Goal: Task Accomplishment & Management: Use online tool/utility

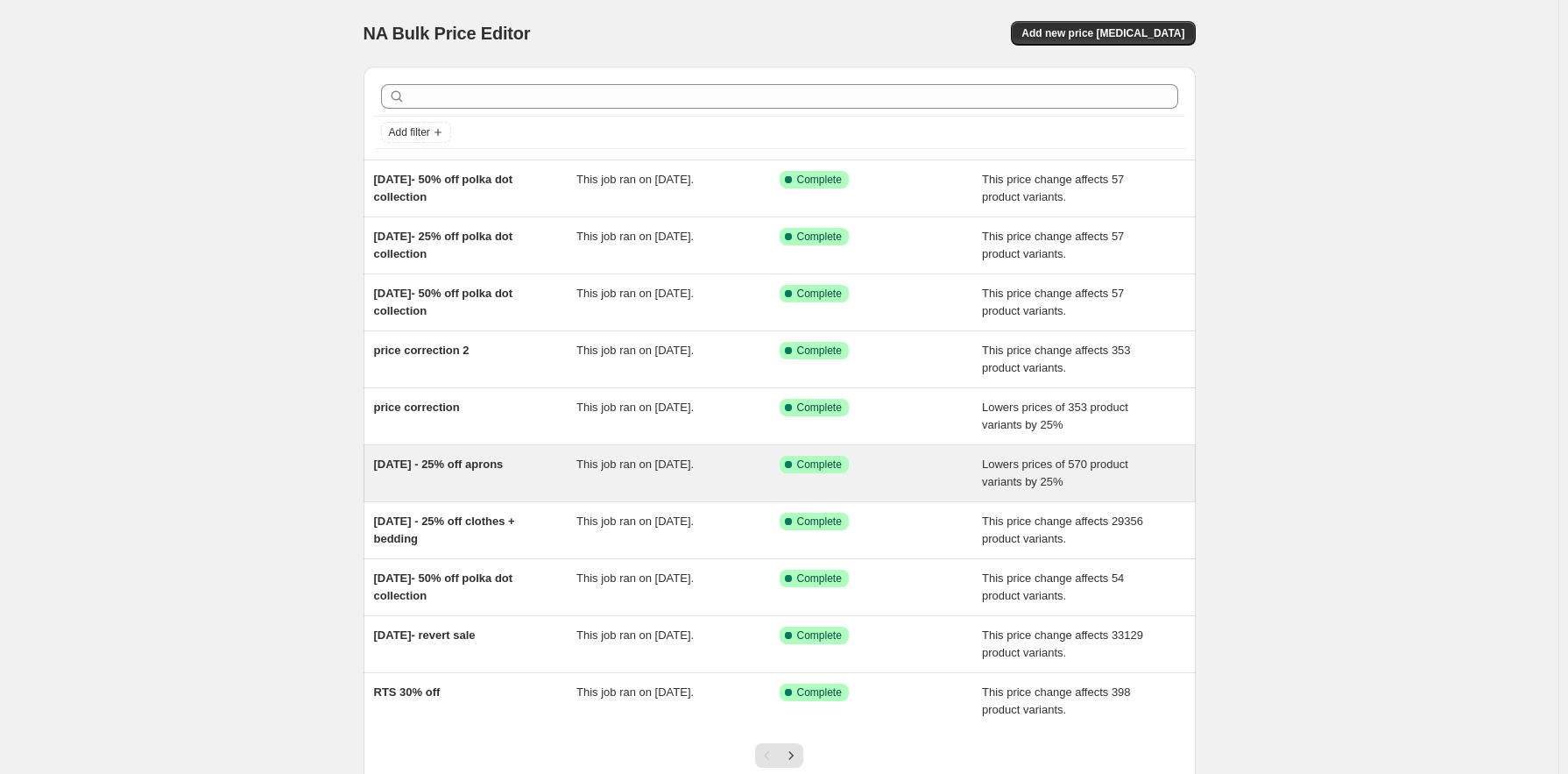
click at [502, 463] on span "26 Sept 2025 - 25% off aprons" at bounding box center [438, 464] width 130 height 13
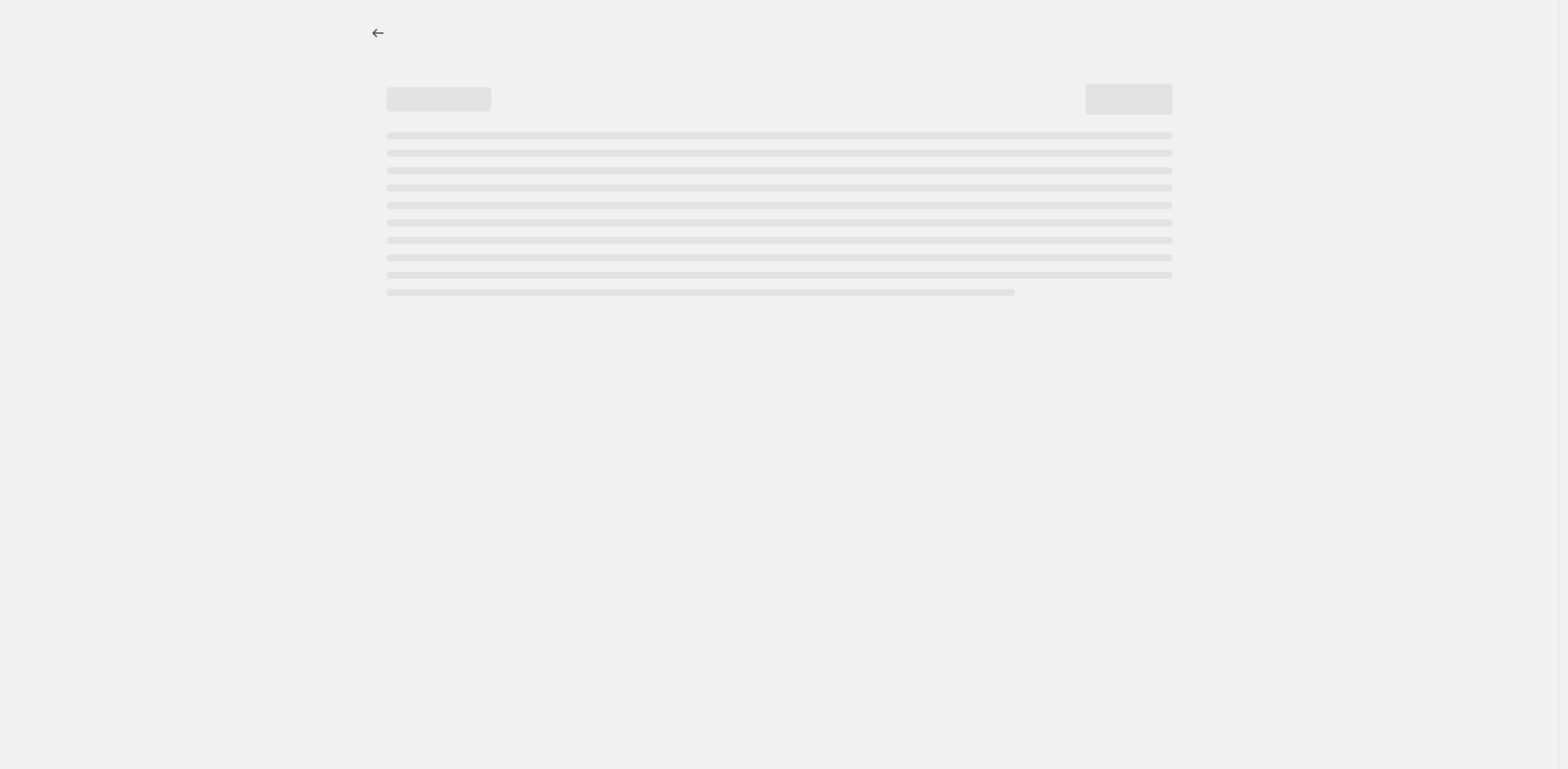
select select "percentage"
select select "no_change"
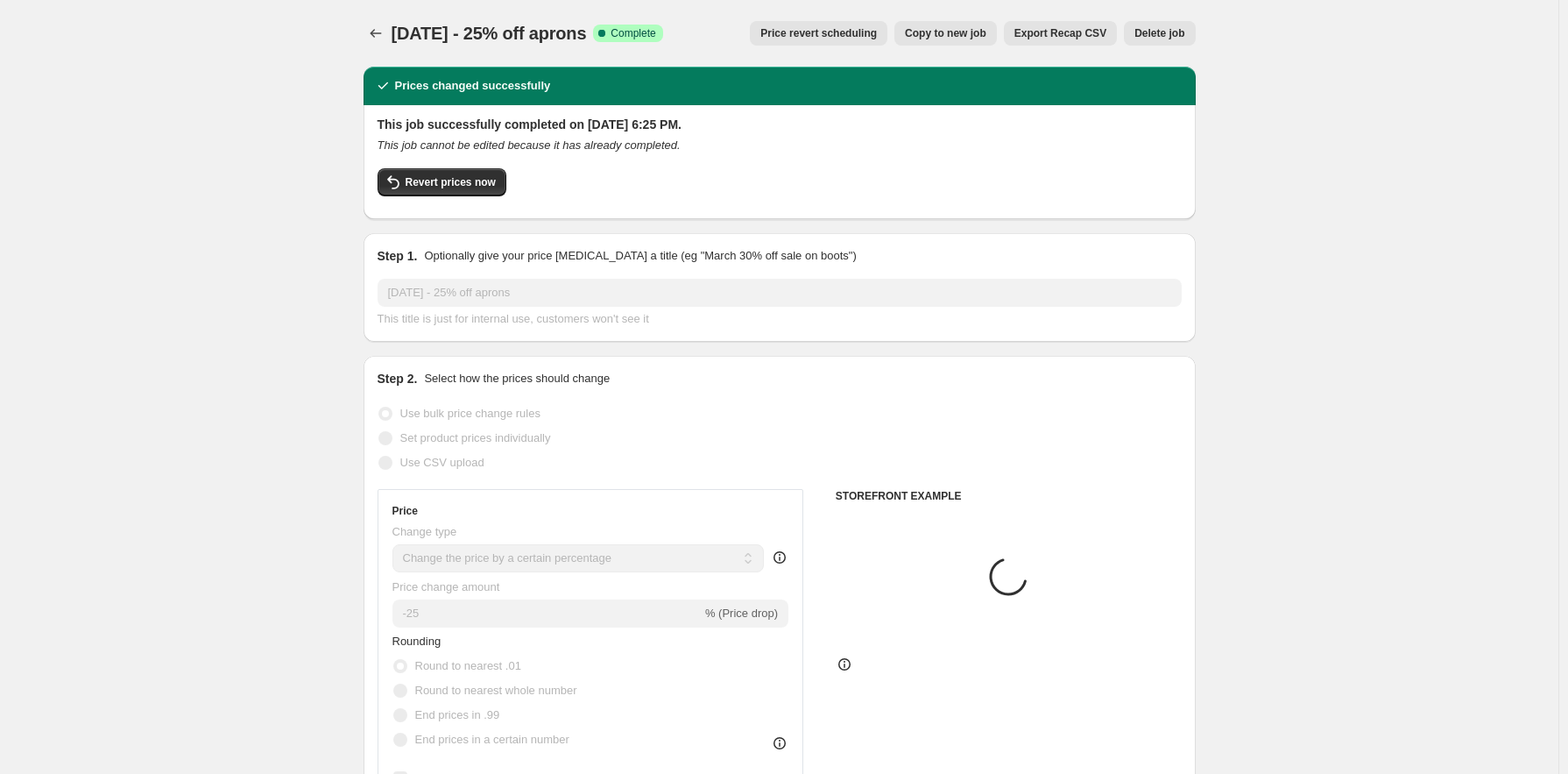
select select "tag"
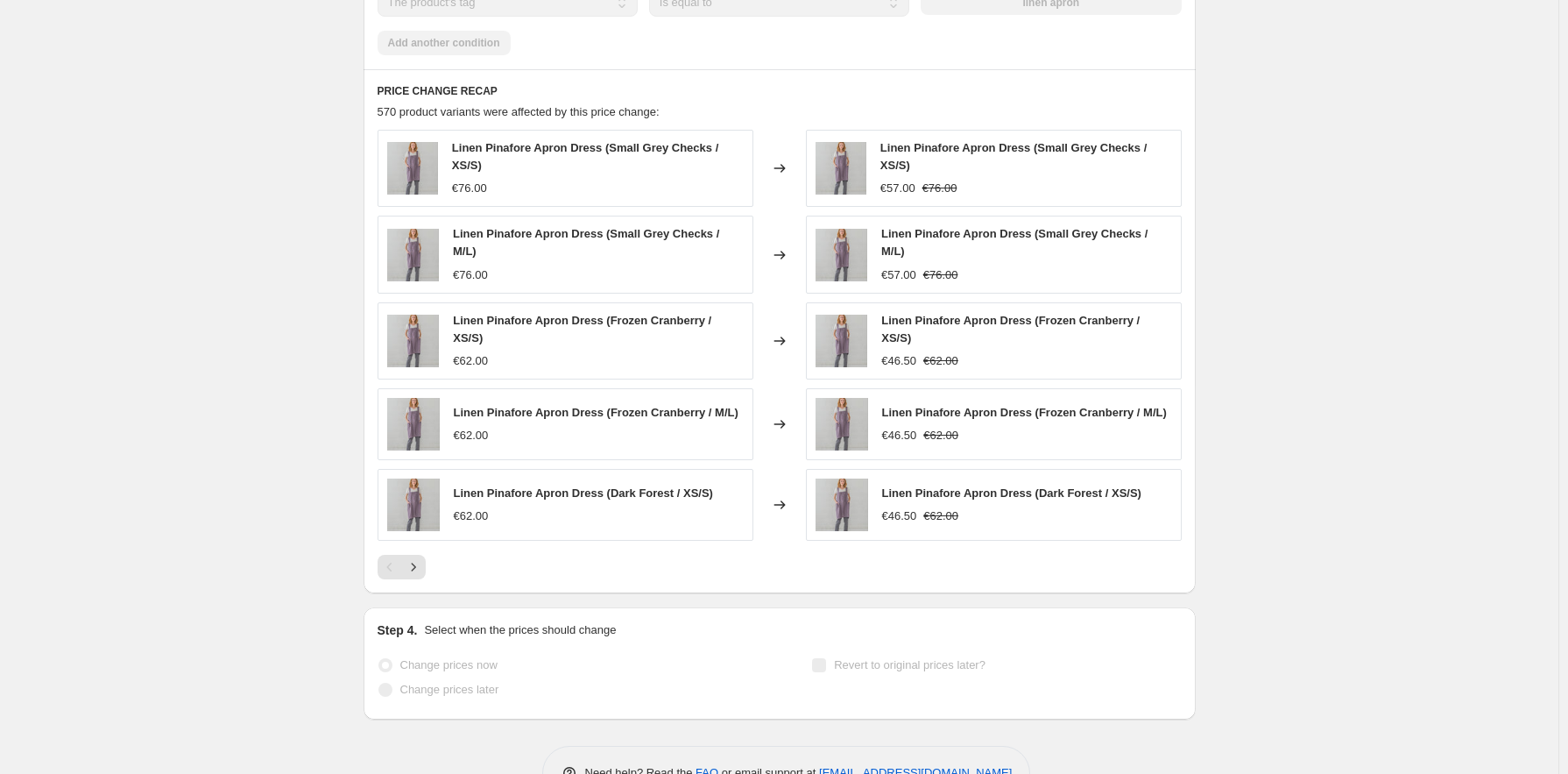
scroll to position [1307, 0]
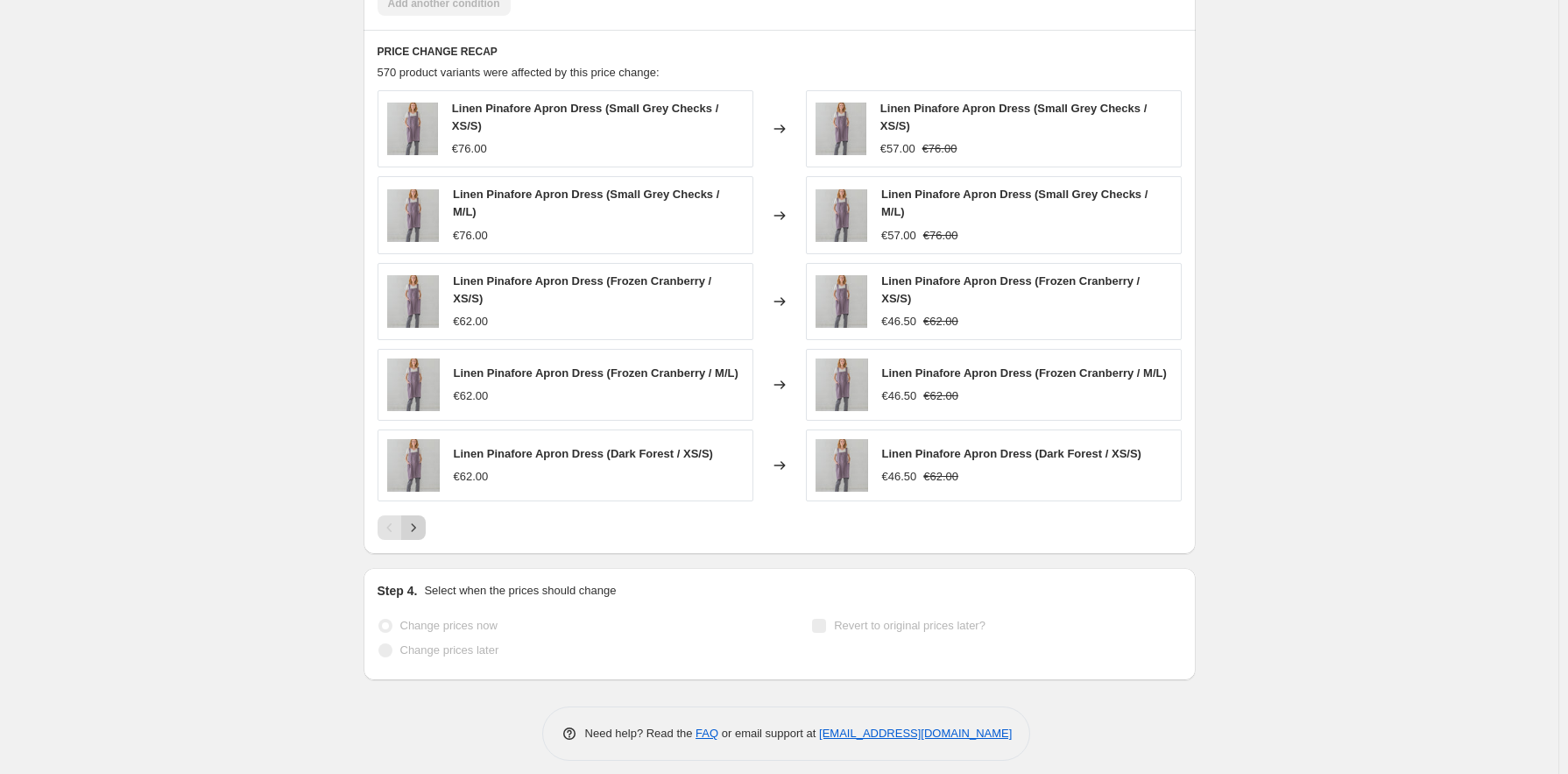
click at [414, 519] on icon "Next" at bounding box center [413, 527] width 17 height 17
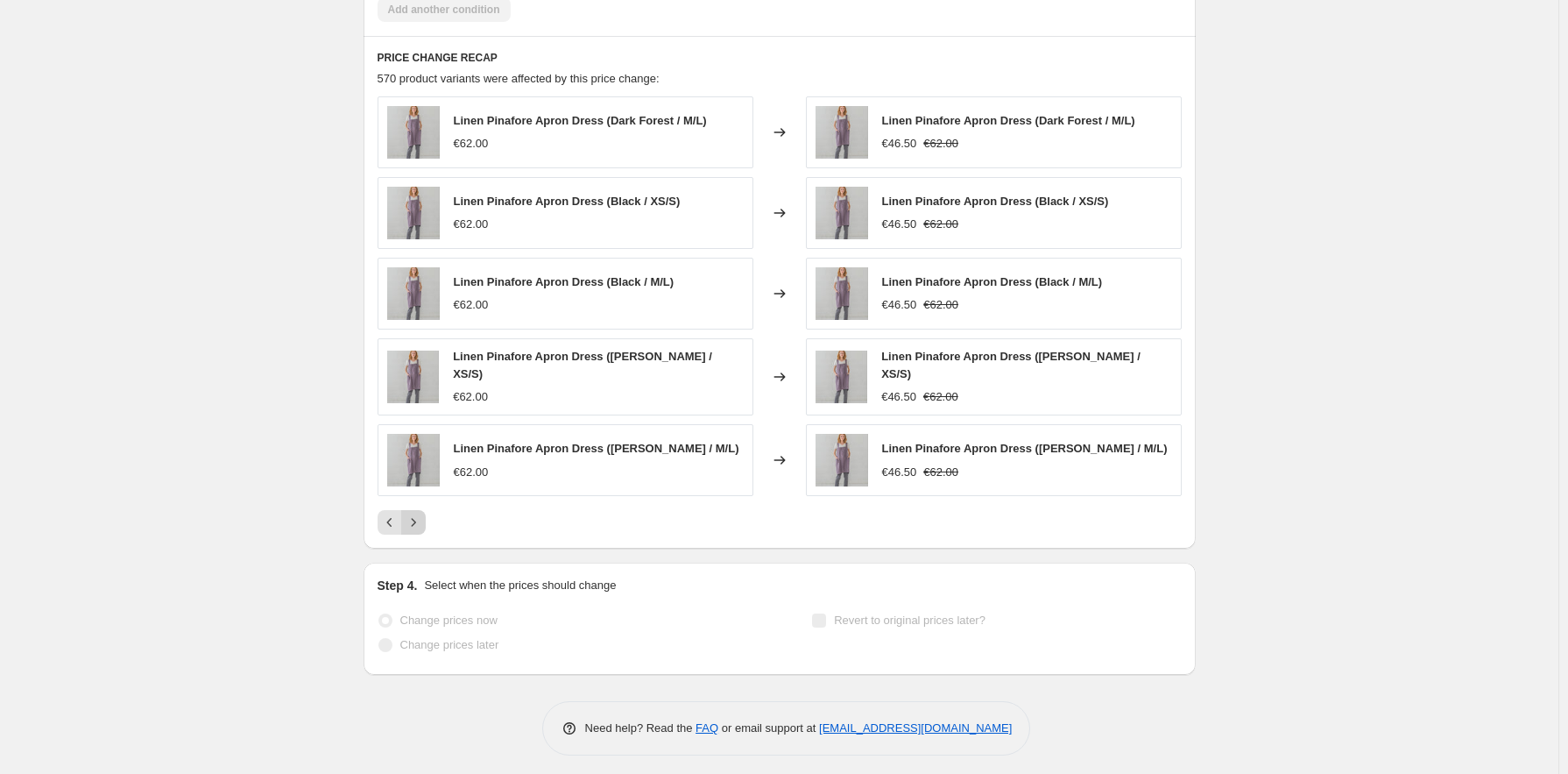
click at [421, 519] on icon "Next" at bounding box center [413, 522] width 17 height 17
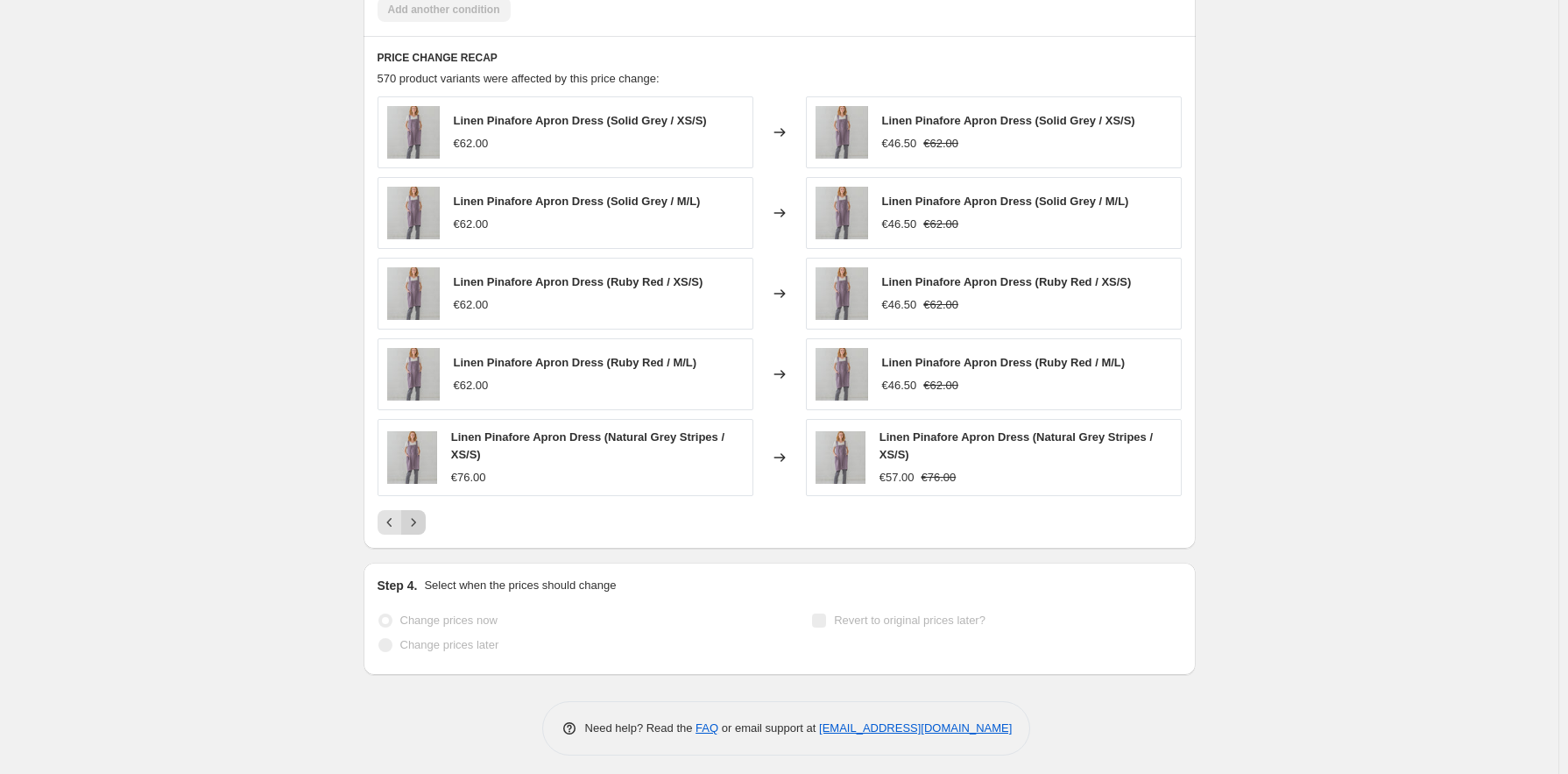
click at [421, 522] on icon "Next" at bounding box center [413, 522] width 17 height 17
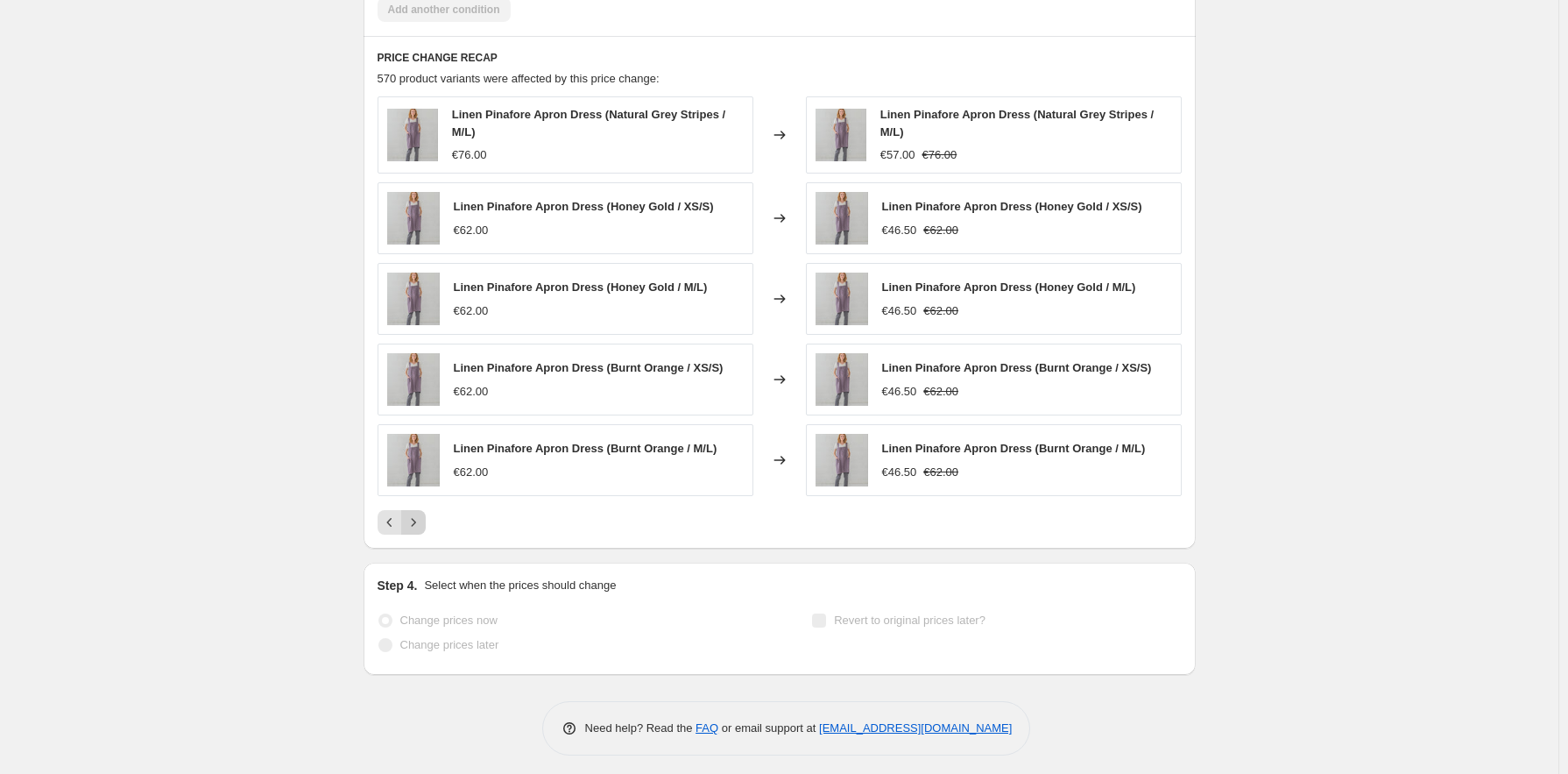
click at [421, 522] on icon "Next" at bounding box center [413, 522] width 17 height 17
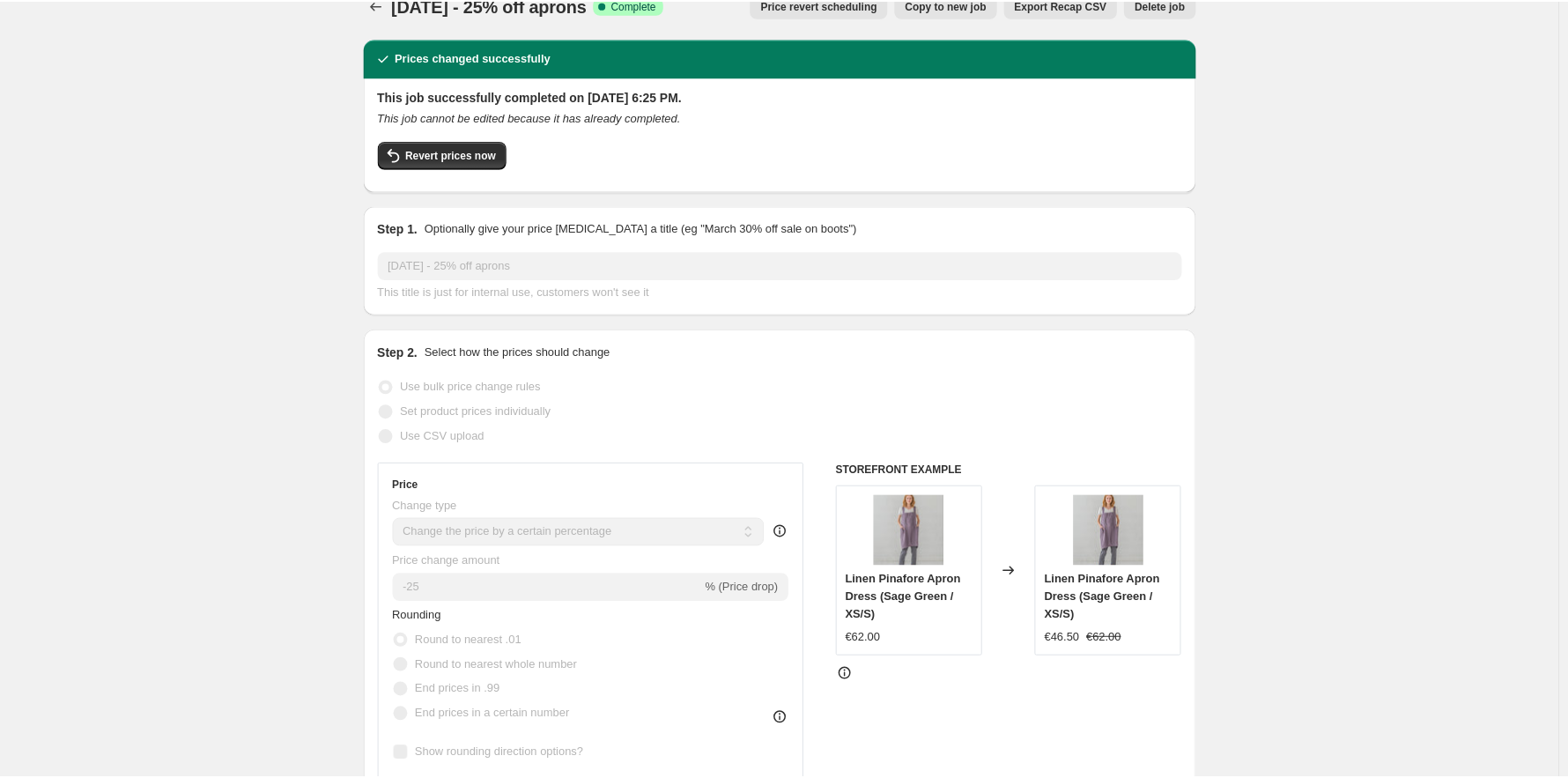
scroll to position [0, 0]
